Goal: Task Accomplishment & Management: Use online tool/utility

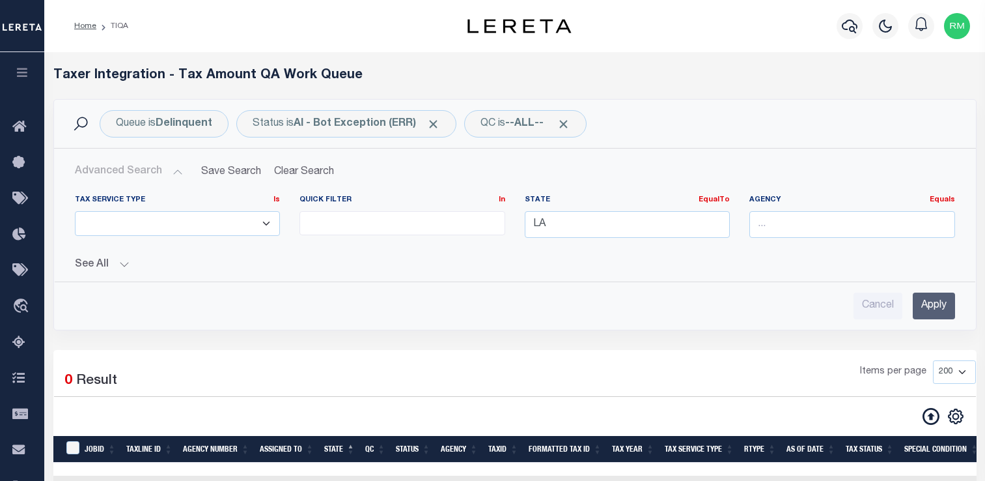
select select
select select "200"
click at [17, 74] on icon "button" at bounding box center [22, 72] width 15 height 12
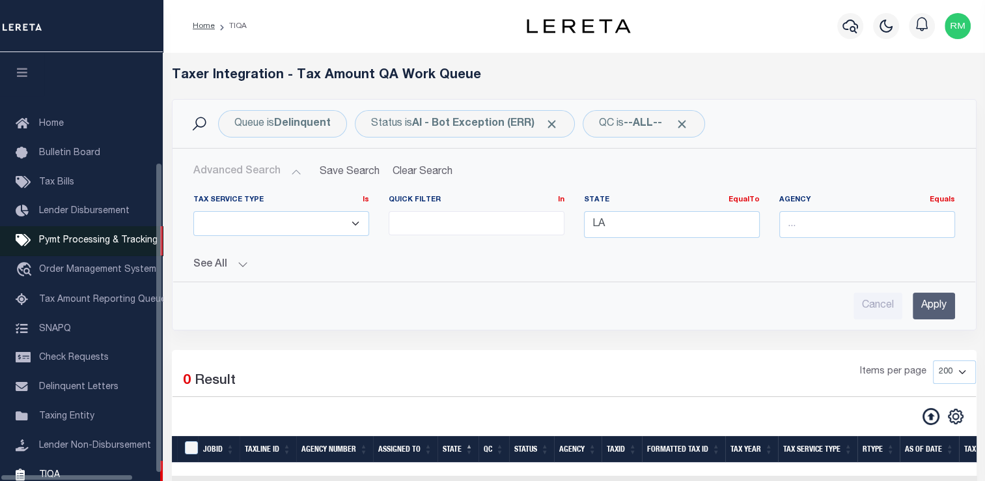
scroll to position [146, 0]
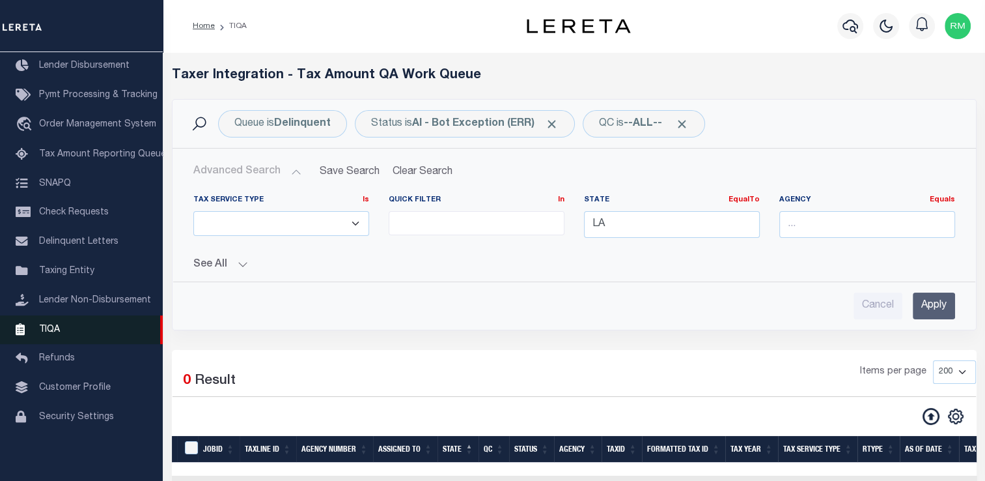
click at [51, 331] on span "TIQA" at bounding box center [49, 328] width 21 height 9
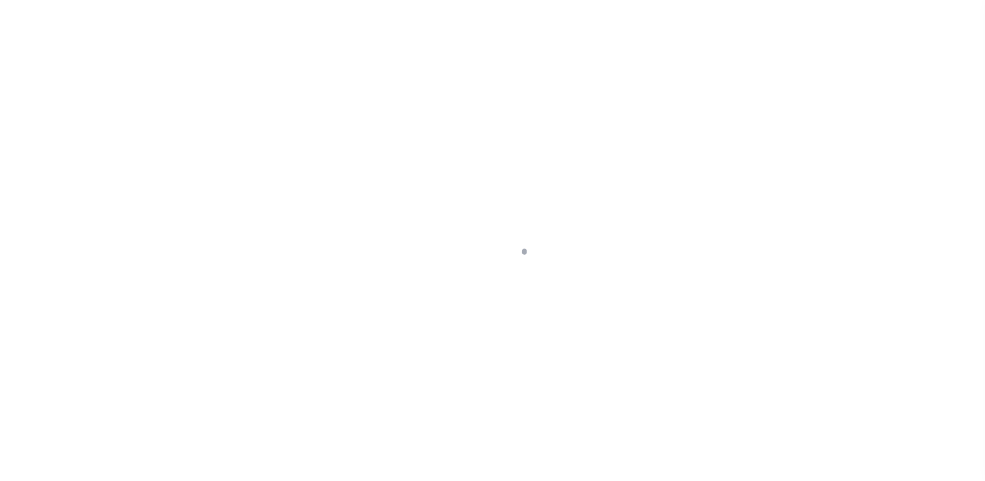
scroll to position [156, 0]
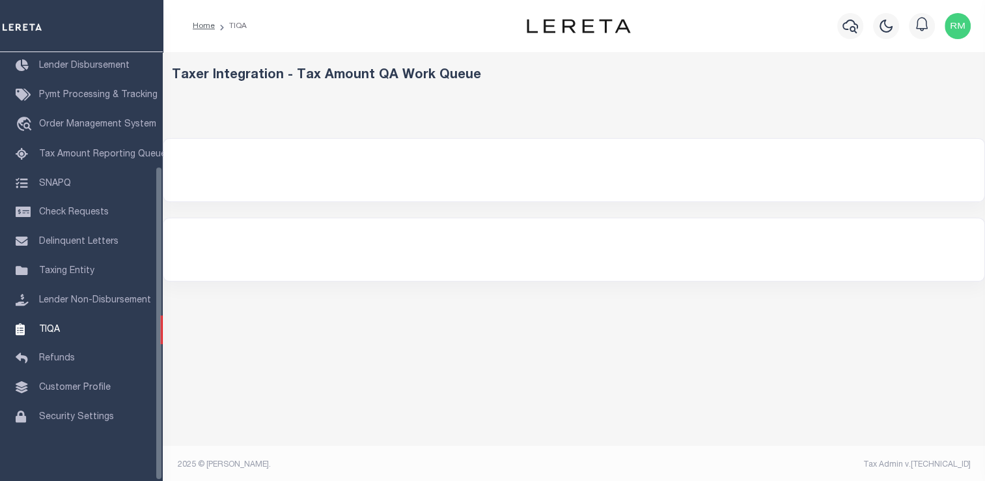
select select "200"
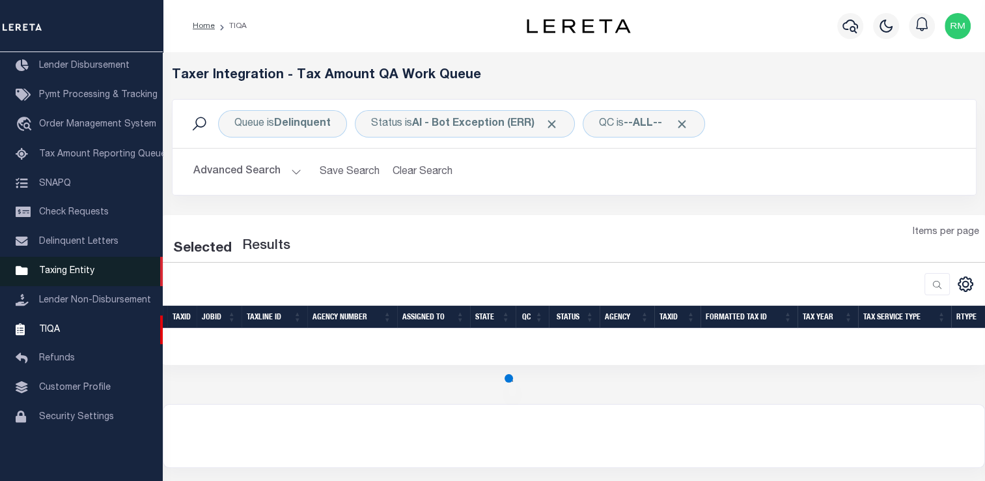
select select "200"
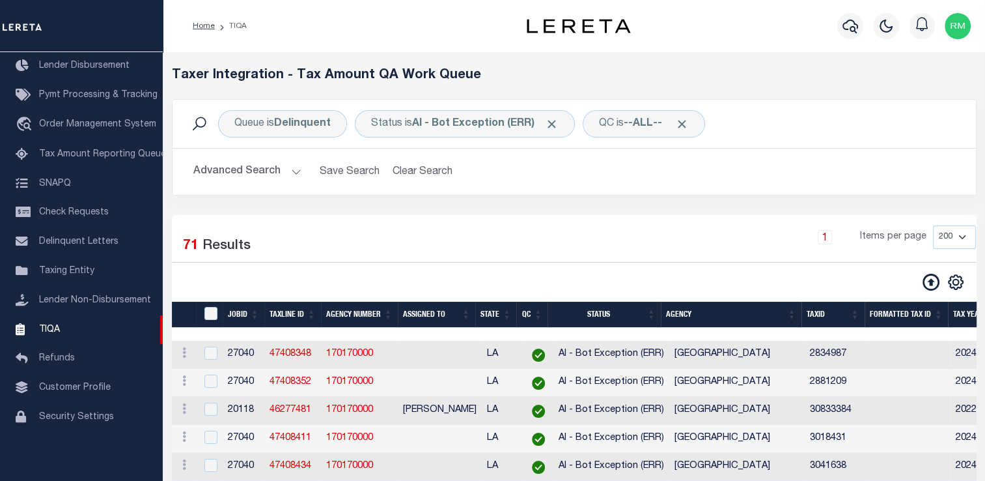
click at [830, 126] on div "Queue is Delinquent Status is AI - Bot Exception (ERR) QC is --ALL-- Search" at bounding box center [574, 123] width 783 height 27
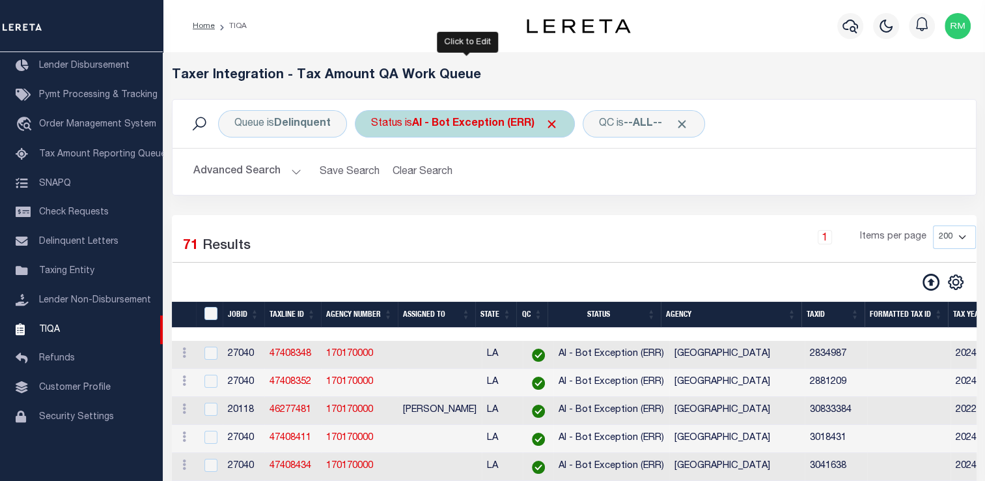
click at [430, 114] on div "Status is AI - Bot Exception (ERR)" at bounding box center [465, 123] width 220 height 27
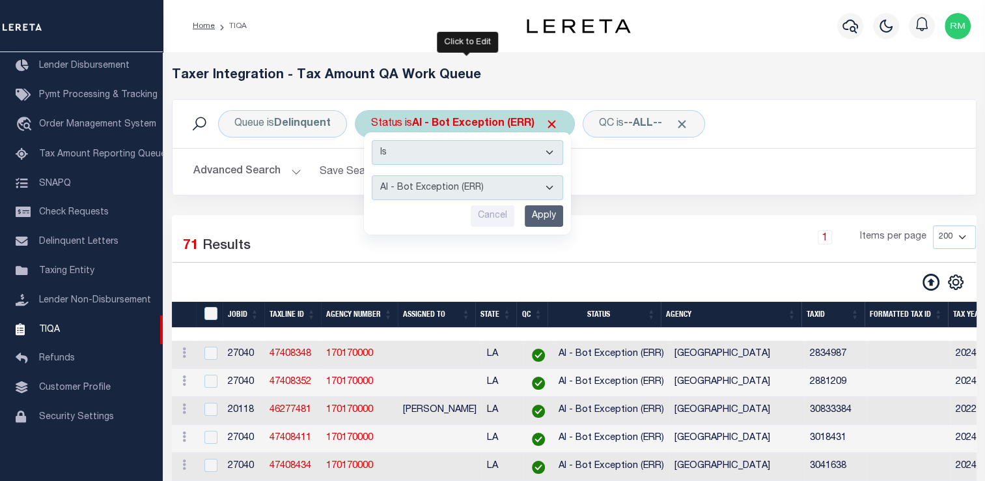
click at [404, 202] on div "Is Contains AI - Bot Exception (ERR) AI - Bot Running (PLA) AI - Failed QA (FQA…" at bounding box center [467, 183] width 207 height 102
click at [401, 189] on select "AI - Bot Exception (ERR) AI - Bot Running (PLA) AI - Failed QA (FQA) AI - Prep …" at bounding box center [467, 187] width 191 height 25
select select "MZT"
click at [372, 175] on select "AI - Bot Exception (ERR) AI - Bot Running (PLA) AI - Failed QA (FQA) AI - Prep …" at bounding box center [467, 187] width 191 height 25
click at [539, 213] on input "Apply" at bounding box center [544, 215] width 38 height 21
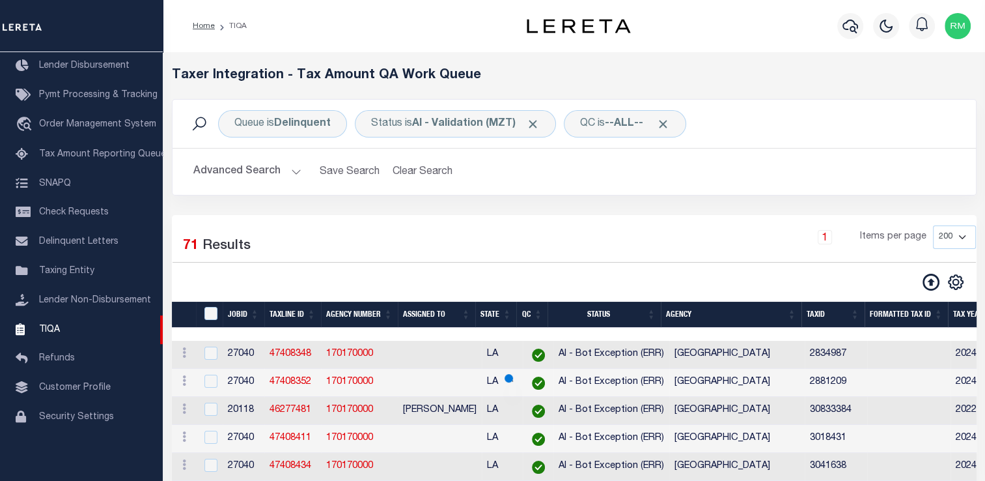
click at [234, 167] on button "Advanced Search" at bounding box center [247, 171] width 108 height 25
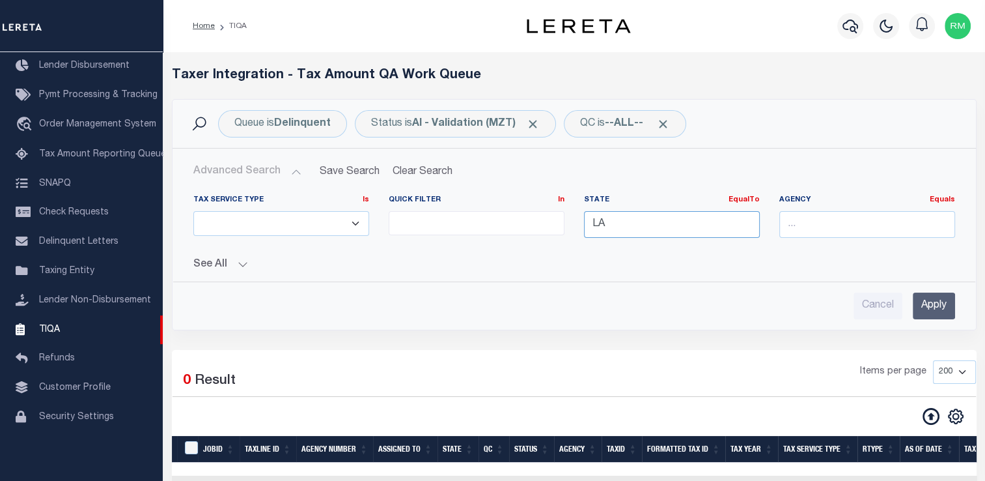
click at [540, 236] on div "Tax Service Type Is Is Contains ESCROW NonESCROW Quick Filter In In View Only L…" at bounding box center [574, 221] width 781 height 53
click at [626, 248] on div "TN" at bounding box center [671, 248] width 175 height 21
type input "TN"
click at [938, 304] on input "Apply" at bounding box center [934, 305] width 42 height 27
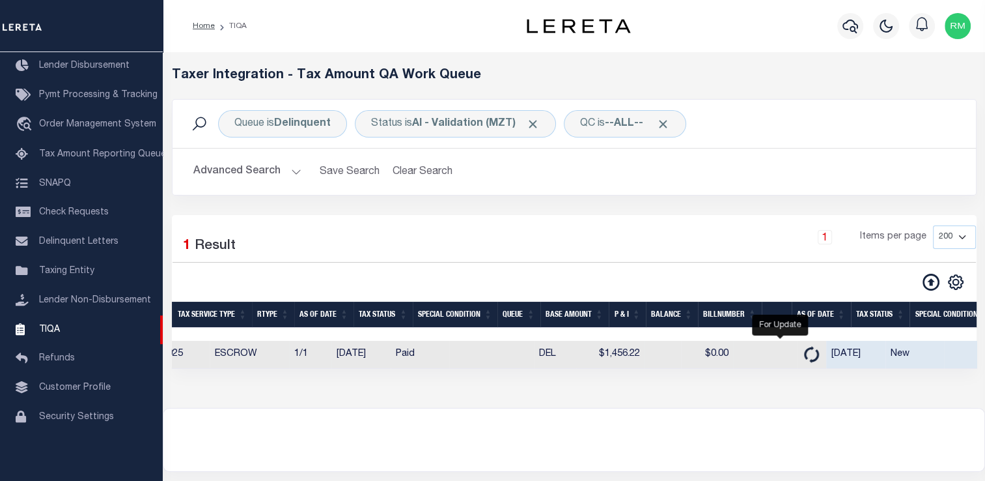
scroll to position [0, 833]
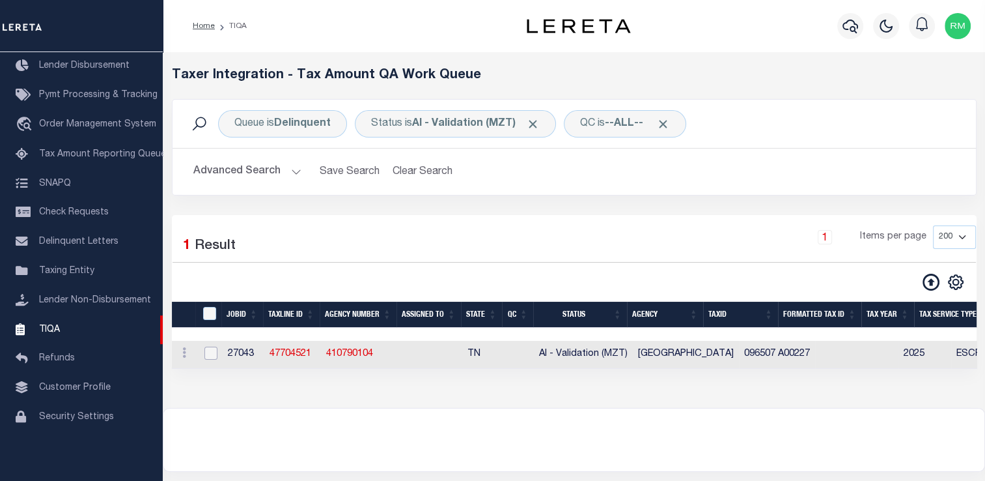
click at [210, 356] on input "checkbox" at bounding box center [210, 352] width 13 height 13
checkbox input "true"
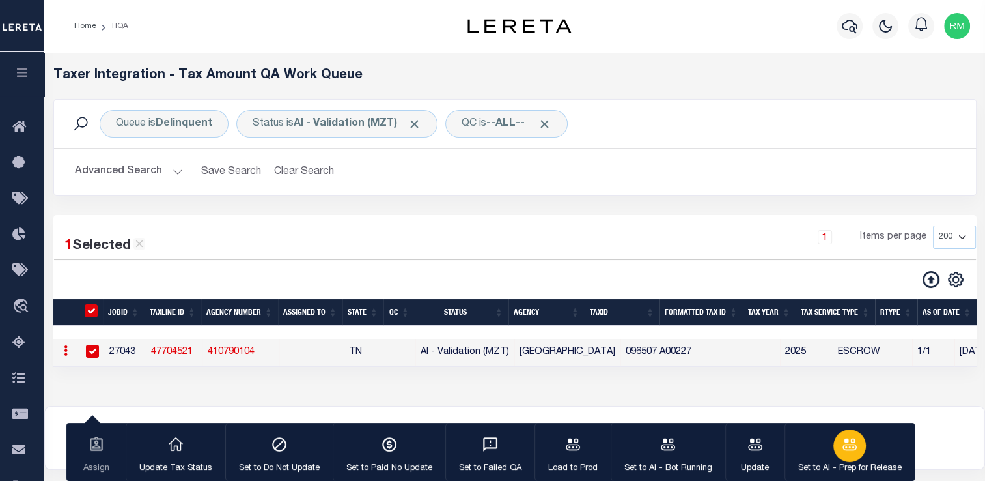
click at [844, 441] on icon "button" at bounding box center [850, 444] width 14 height 12
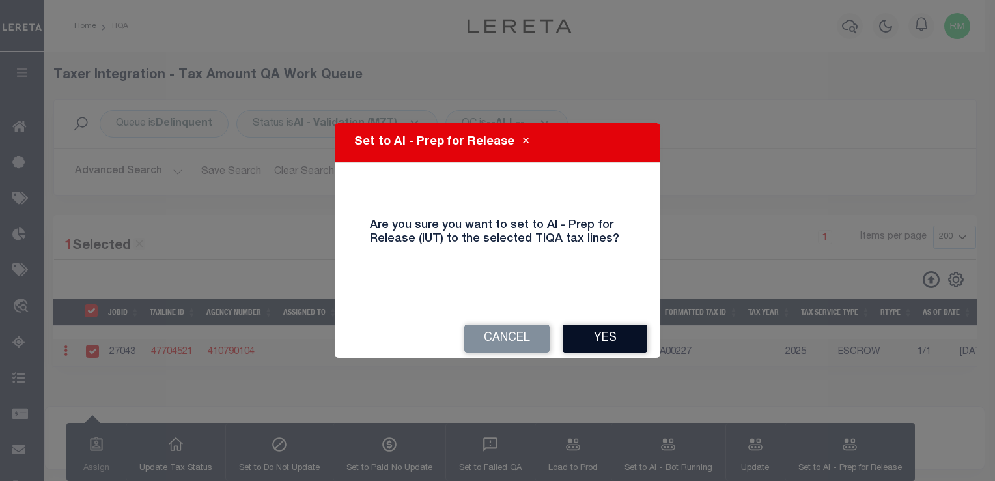
click at [608, 339] on button "Yes" at bounding box center [605, 338] width 85 height 28
